Goal: Task Accomplishment & Management: Manage account settings

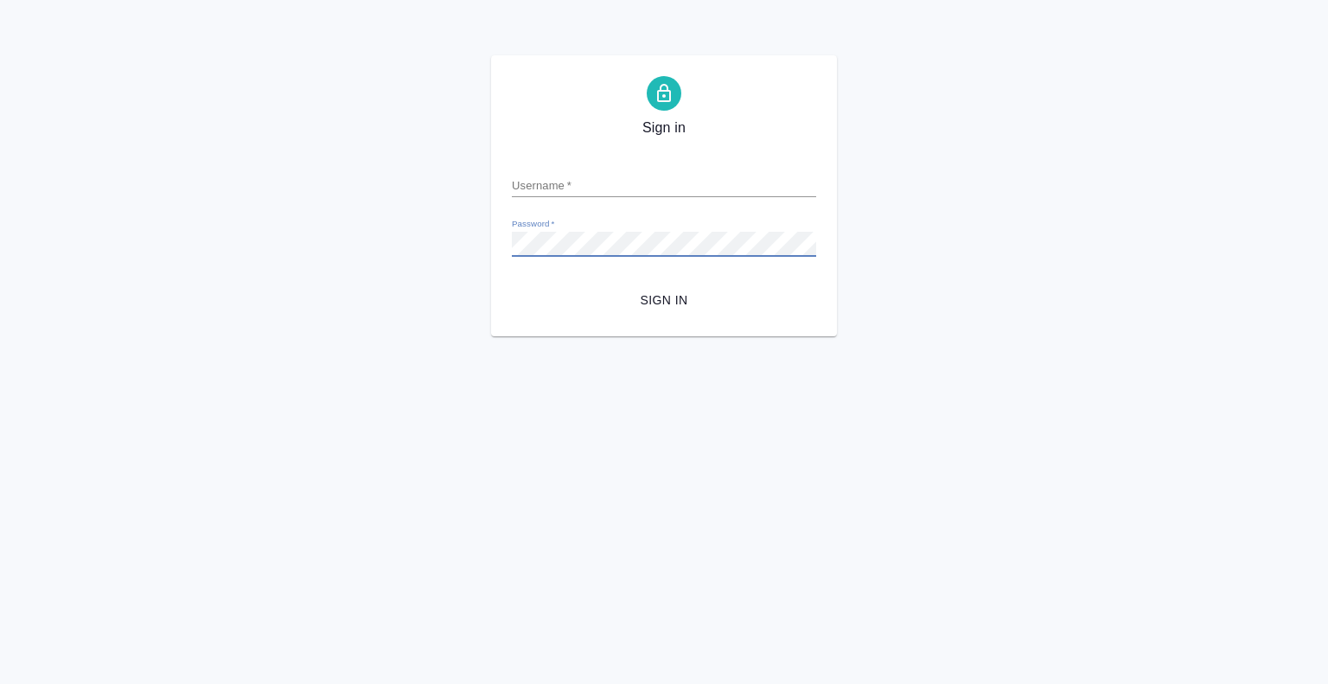
click at [639, 181] on input "Username   *" at bounding box center [664, 185] width 304 height 24
paste input "[EMAIL_ADDRESS][DOMAIN_NAME]"
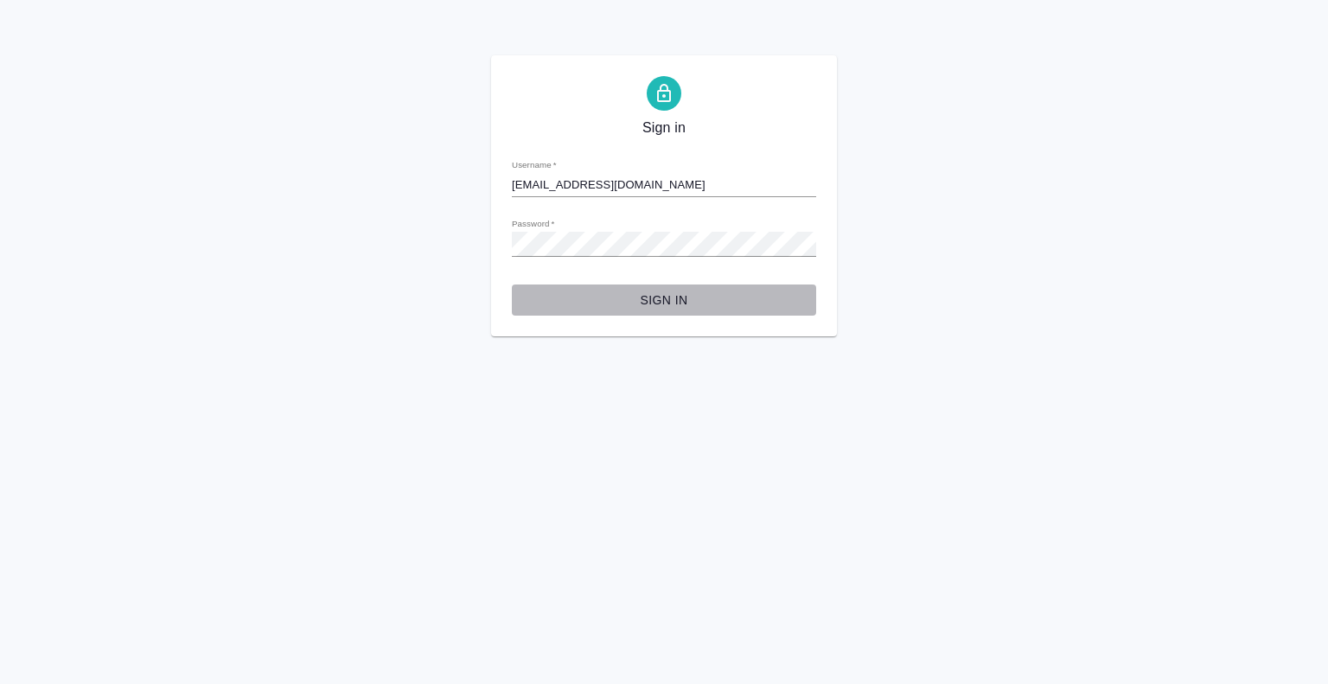
click at [672, 303] on span "Sign in" at bounding box center [664, 301] width 277 height 22
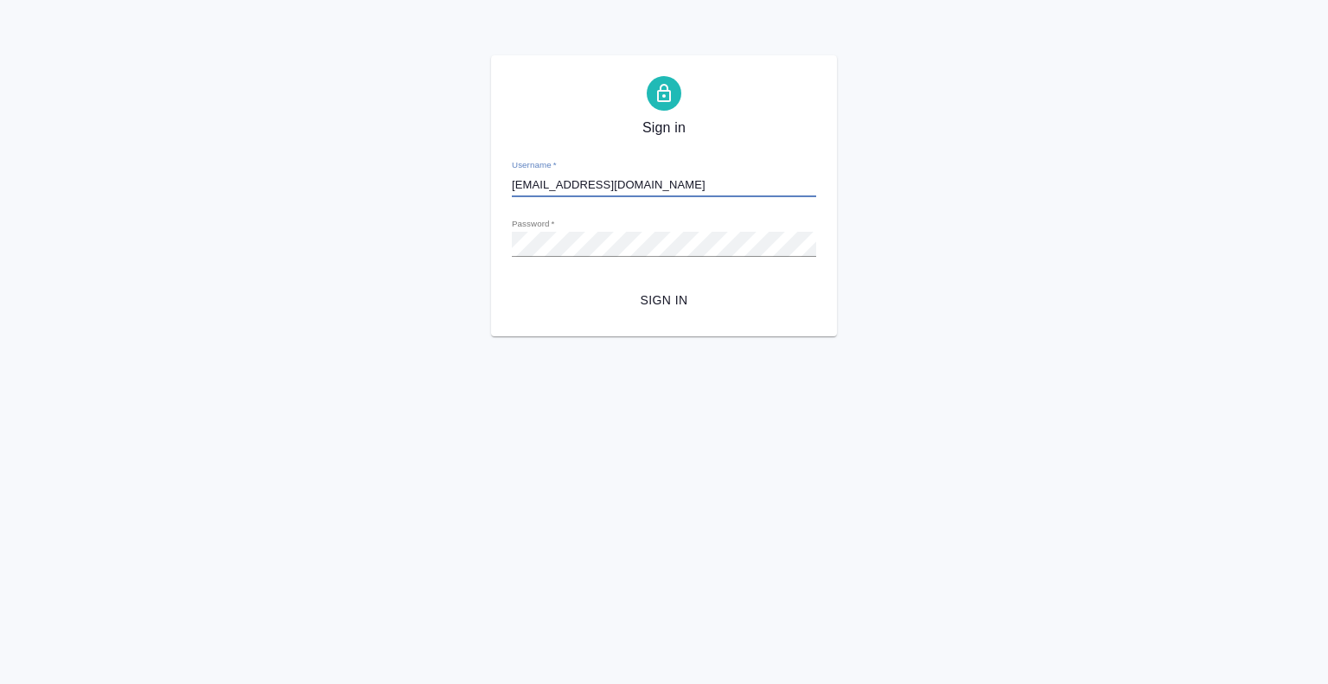
drag, startPoint x: 680, startPoint y: 180, endPoint x: 590, endPoint y: 181, distance: 89.9
click at [590, 181] on input "[EMAIL_ADDRESS][DOMAIN_NAME]" at bounding box center [664, 185] width 304 height 24
drag, startPoint x: 606, startPoint y: 151, endPoint x: 533, endPoint y: 363, distance: 224.2
click at [533, 336] on html "Sign in Username   * m.bogomazov1 Password   * urlPath   * /Work/68d25d46cddf0d…" at bounding box center [664, 168] width 1328 height 336
click at [654, 290] on span "Sign in" at bounding box center [664, 301] width 277 height 22
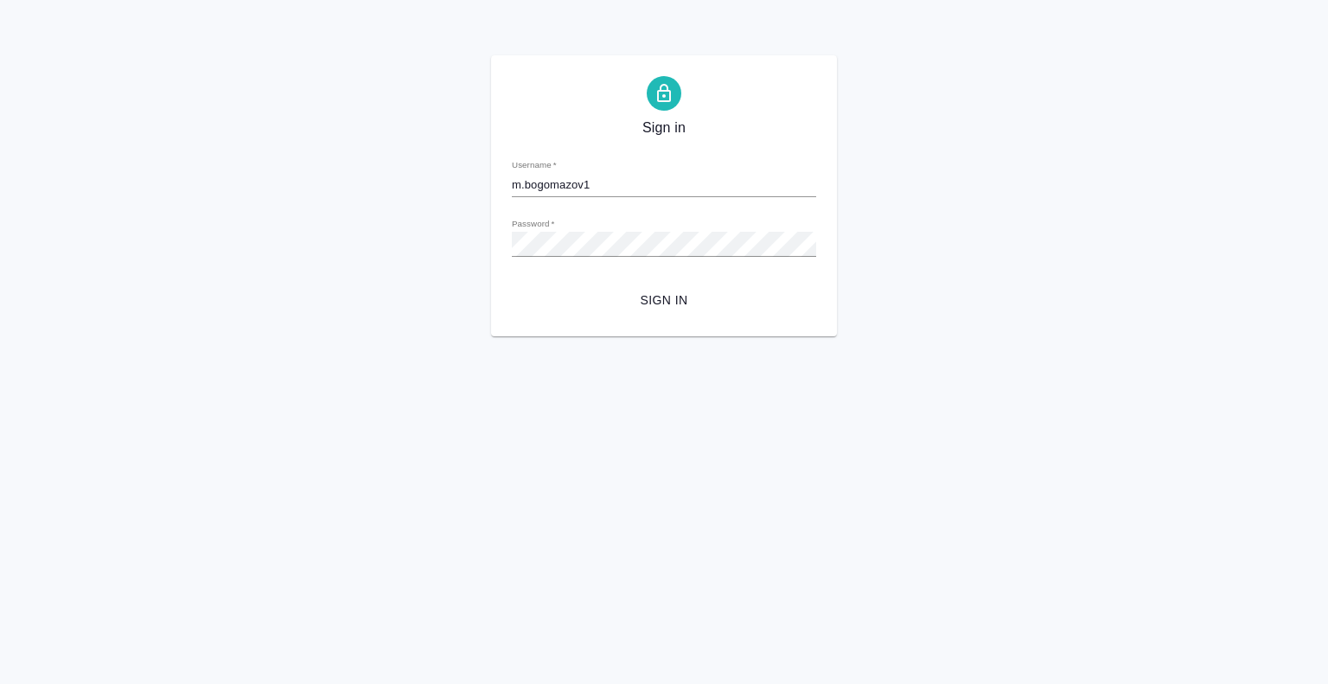
click at [554, 221] on div "Password   *" at bounding box center [664, 237] width 304 height 38
click at [564, 231] on div "Password   *" at bounding box center [664, 237] width 304 height 38
click at [610, 297] on span "Sign in" at bounding box center [664, 301] width 277 height 22
click at [657, 316] on div "Sign in Username   * m.bogomazov1 Password   * urlPath   * /Work/68d25d46cddf0d…" at bounding box center [664, 195] width 346 height 281
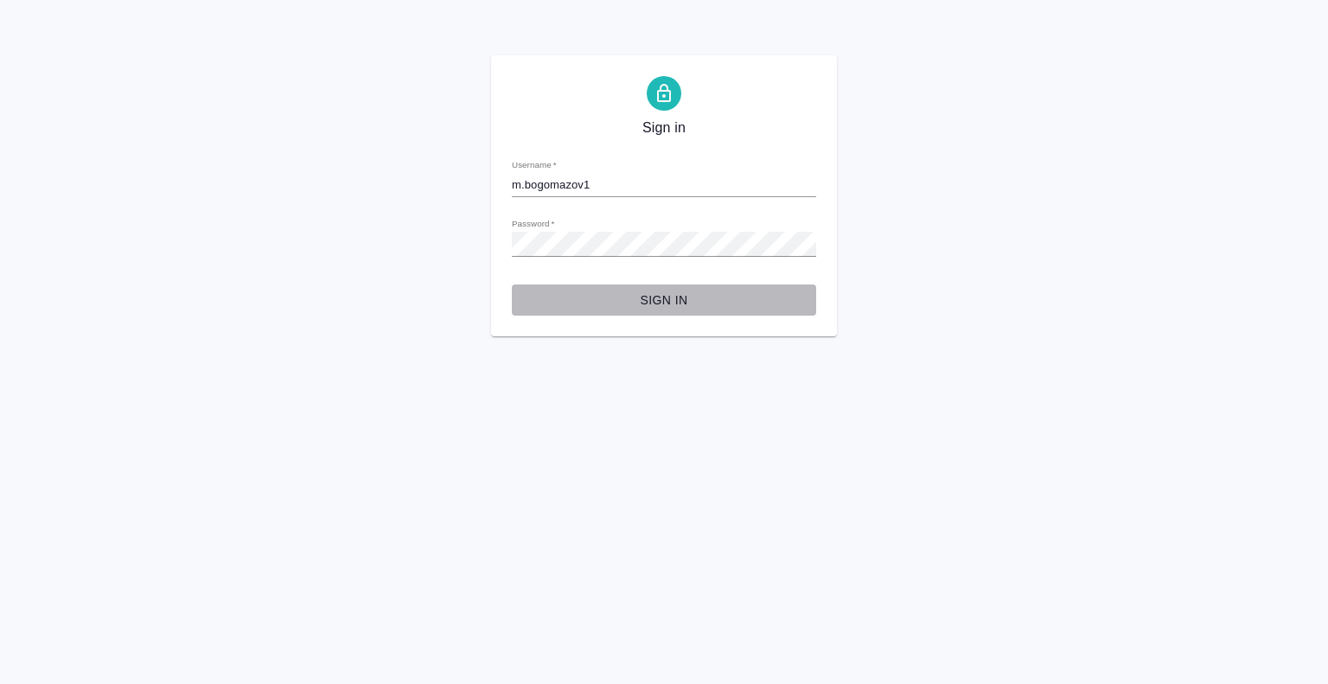
click at [657, 300] on span "Sign in" at bounding box center [664, 301] width 277 height 22
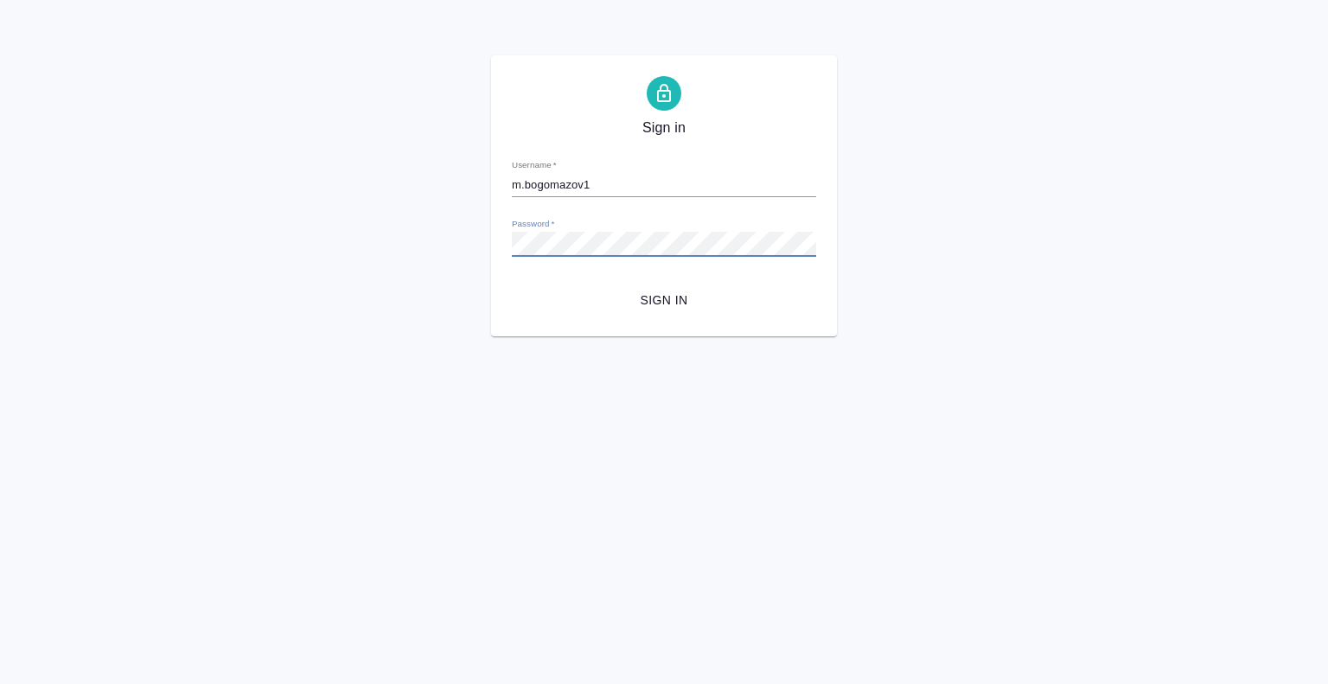
click at [654, 304] on span "Sign in" at bounding box center [664, 301] width 277 height 22
click at [624, 224] on div "Password   *" at bounding box center [664, 237] width 304 height 38
click at [588, 176] on input "m.bogomazov1" at bounding box center [664, 185] width 304 height 24
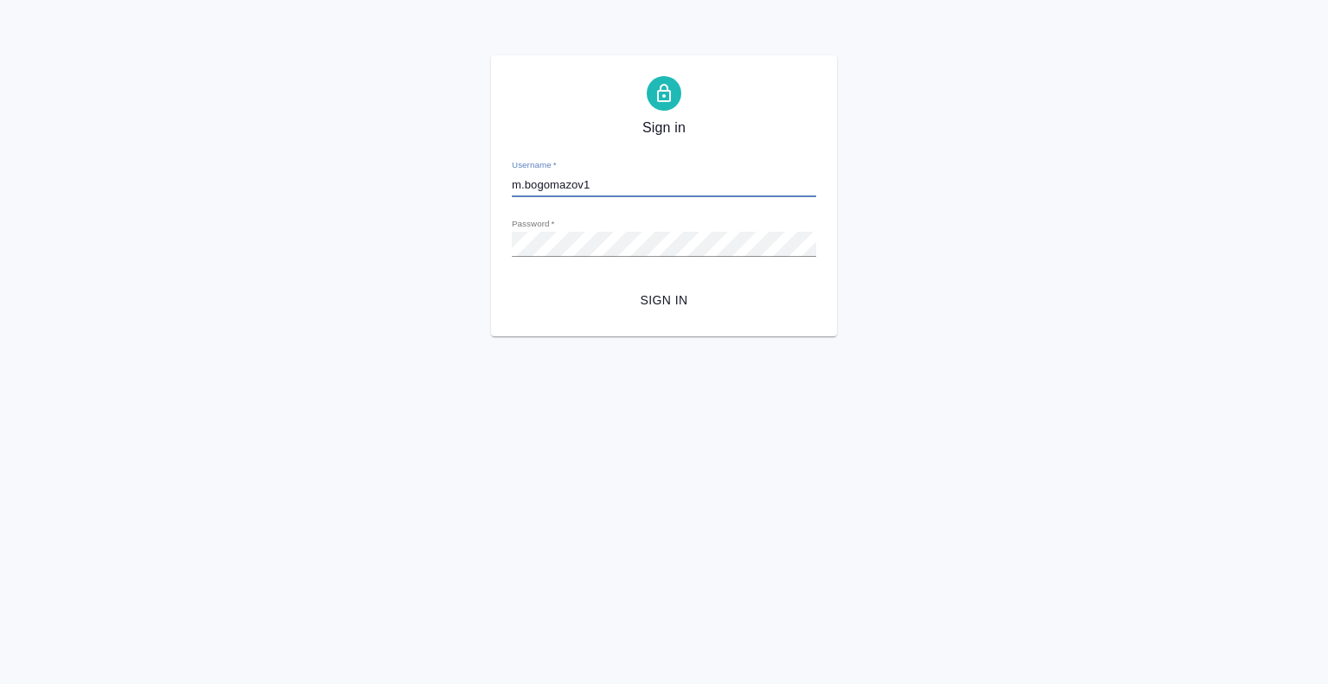
paste input "[EMAIL_ADDRESS][DOMAIN_NAME]"
type input "[EMAIL_ADDRESS][DOMAIN_NAME]"
click at [651, 304] on span "Sign in" at bounding box center [664, 301] width 277 height 22
click at [673, 297] on span "Sign in" at bounding box center [664, 301] width 277 height 22
click at [643, 225] on div "Password   *" at bounding box center [664, 237] width 304 height 38
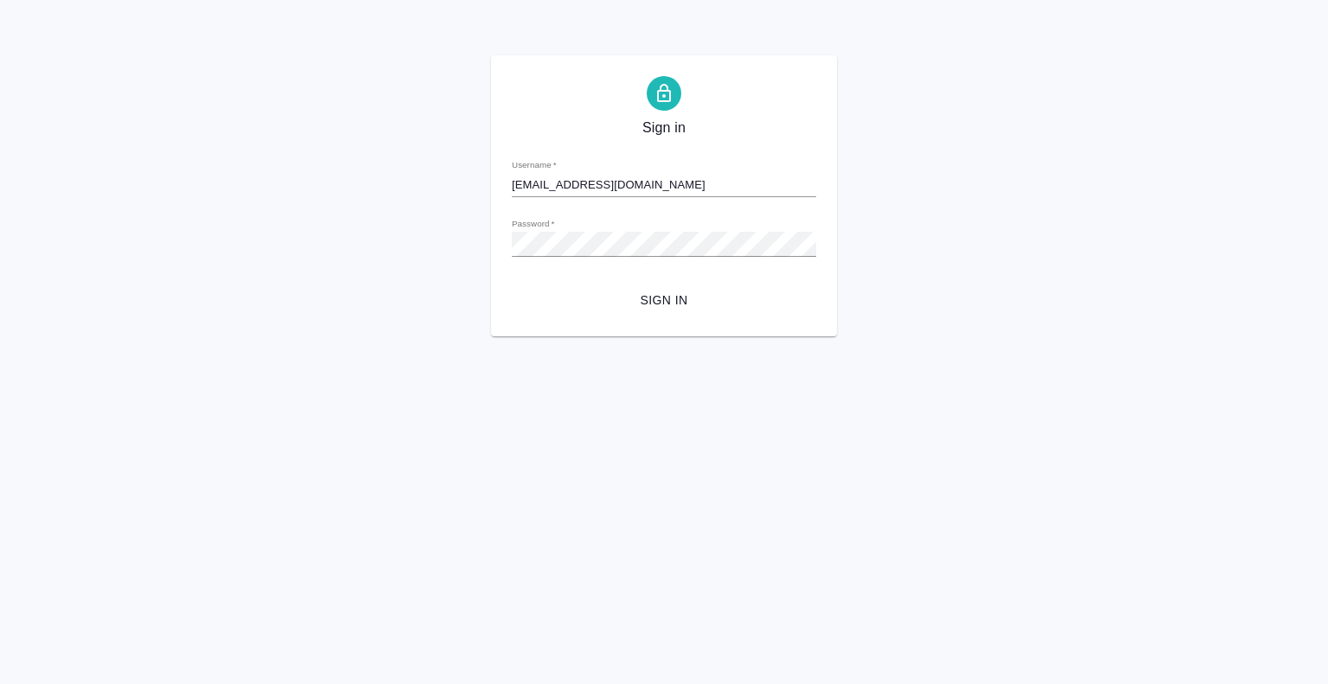
click at [643, 225] on div "Password   *" at bounding box center [664, 237] width 304 height 38
